Goal: Find specific page/section: Find specific page/section

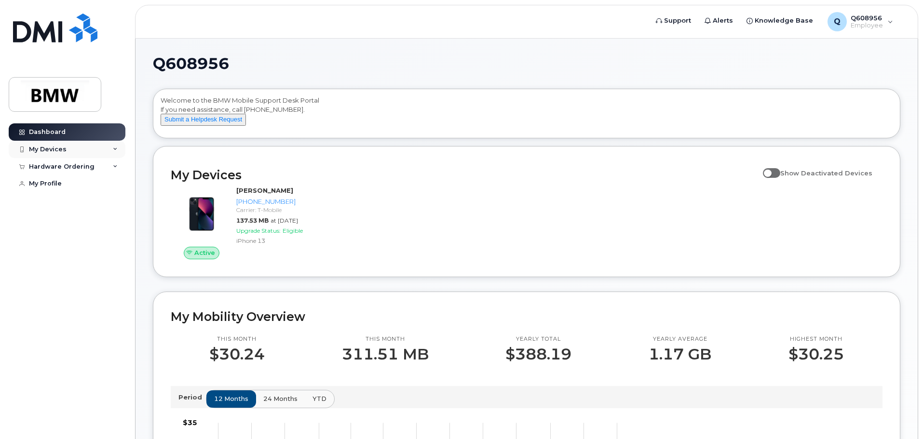
click at [116, 151] on icon at bounding box center [115, 149] width 5 height 5
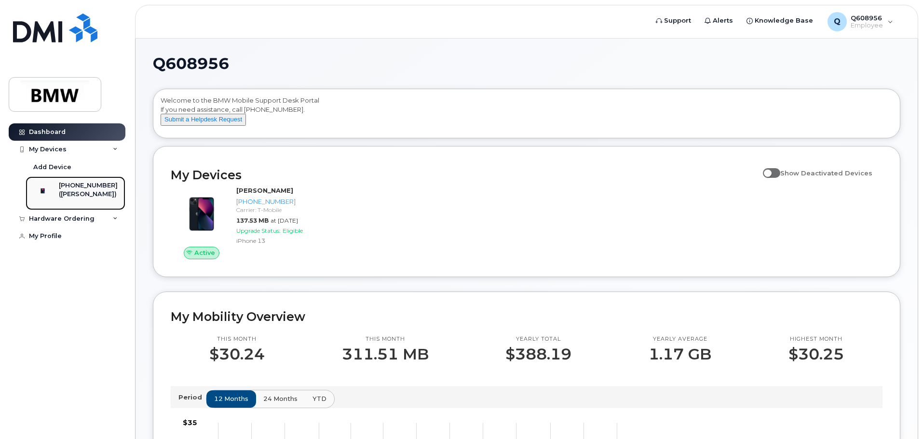
click at [95, 182] on div "[PHONE_NUMBER]" at bounding box center [88, 185] width 59 height 9
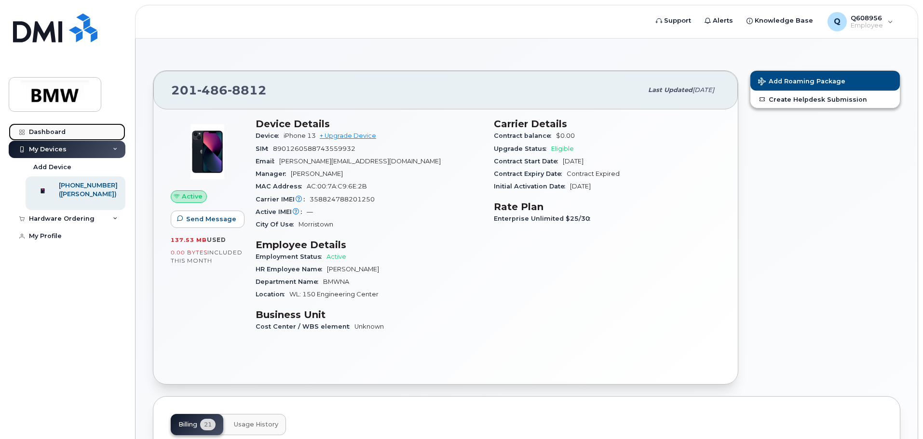
click at [72, 131] on link "Dashboard" at bounding box center [67, 131] width 117 height 17
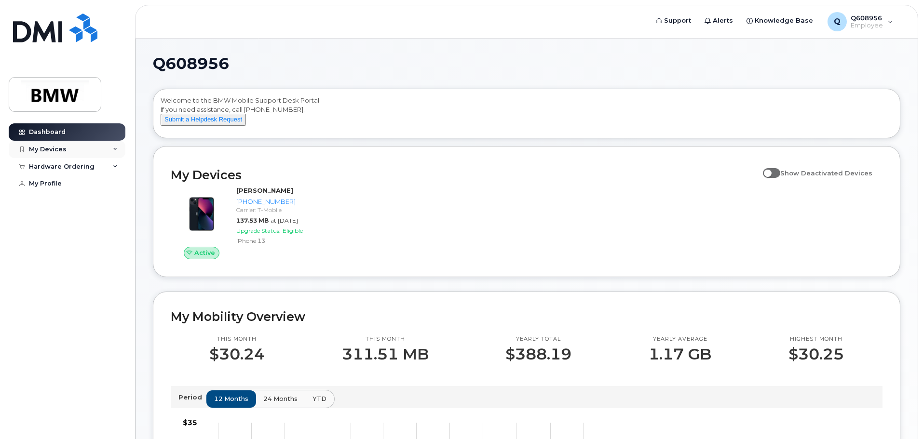
click at [116, 151] on icon at bounding box center [115, 149] width 5 height 5
